Goal: Information Seeking & Learning: Learn about a topic

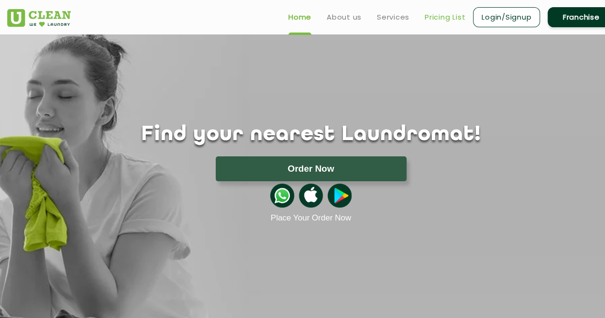
click at [448, 20] on link "Pricing List" at bounding box center [445, 16] width 41 height 11
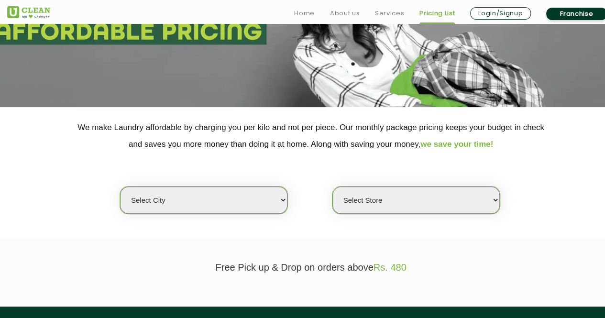
scroll to position [117, 0]
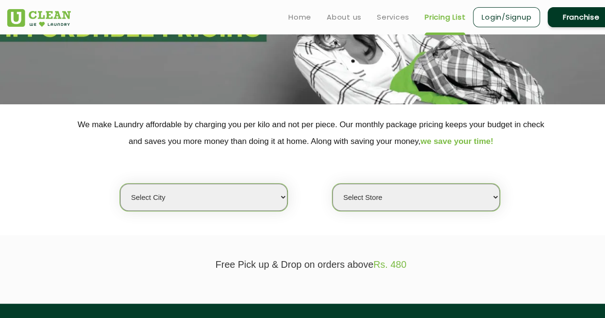
click at [259, 196] on select "Select city" at bounding box center [203, 197] width 167 height 27
click at [245, 188] on select "Select city [GEOGRAPHIC_DATA] [GEOGRAPHIC_DATA] [GEOGRAPHIC_DATA] [GEOGRAPHIC_D…" at bounding box center [203, 197] width 167 height 27
select select "28"
click at [120, 184] on select "Select city [GEOGRAPHIC_DATA] [GEOGRAPHIC_DATA] [GEOGRAPHIC_DATA] [GEOGRAPHIC_D…" at bounding box center [203, 197] width 167 height 27
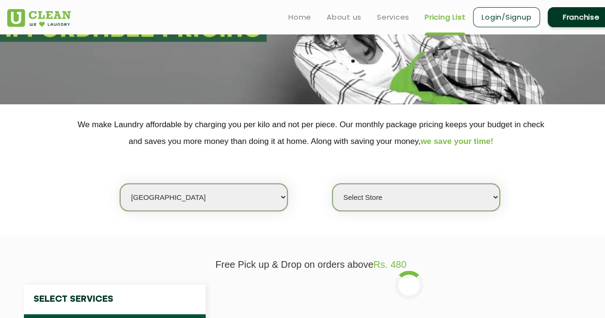
click at [439, 179] on div "Select city [GEOGRAPHIC_DATA] [GEOGRAPHIC_DATA] [GEOGRAPHIC_DATA] [GEOGRAPHIC_D…" at bounding box center [311, 181] width 622 height 62
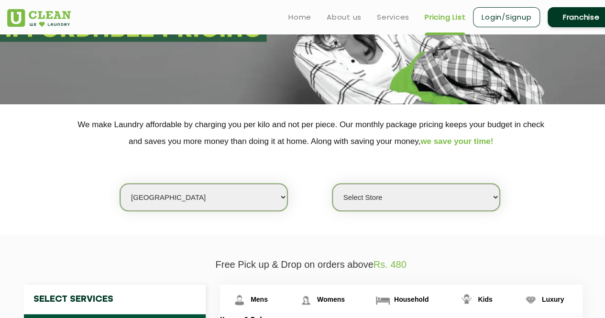
click at [437, 187] on select "Select Store [GEOGRAPHIC_DATA] [GEOGRAPHIC_DATA] [GEOGRAPHIC_DATA][PERSON_NAME]…" at bounding box center [416, 197] width 167 height 27
select select "328"
click at [333, 184] on select "Select Store [GEOGRAPHIC_DATA] [GEOGRAPHIC_DATA] [GEOGRAPHIC_DATA][PERSON_NAME]…" at bounding box center [416, 197] width 167 height 27
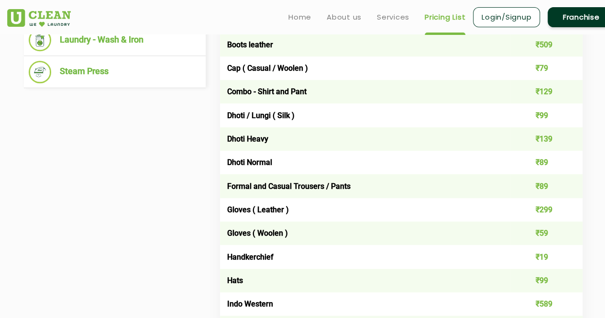
scroll to position [503, 0]
drag, startPoint x: 260, startPoint y: 209, endPoint x: 322, endPoint y: 215, distance: 62.9
click at [322, 215] on td "Gloves ( Leather )" at bounding box center [365, 209] width 290 height 23
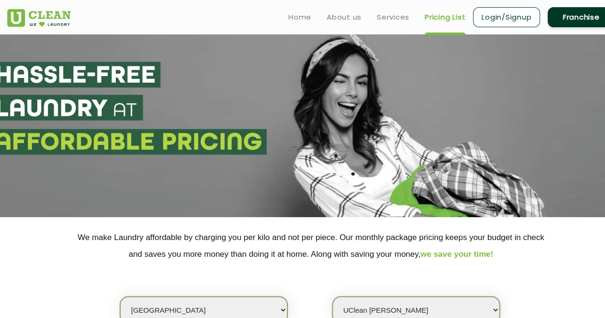
scroll to position [0, 0]
